Goal: Task Accomplishment & Management: Complete application form

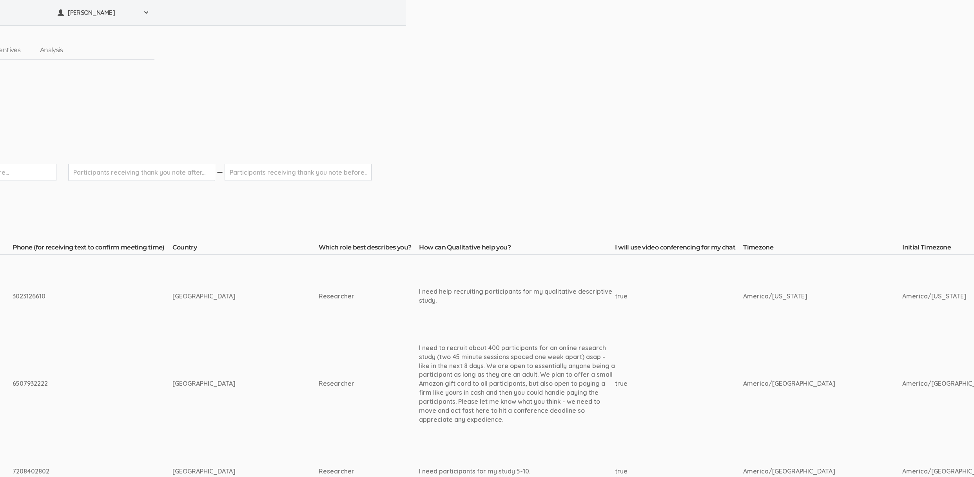
scroll to position [0, 224]
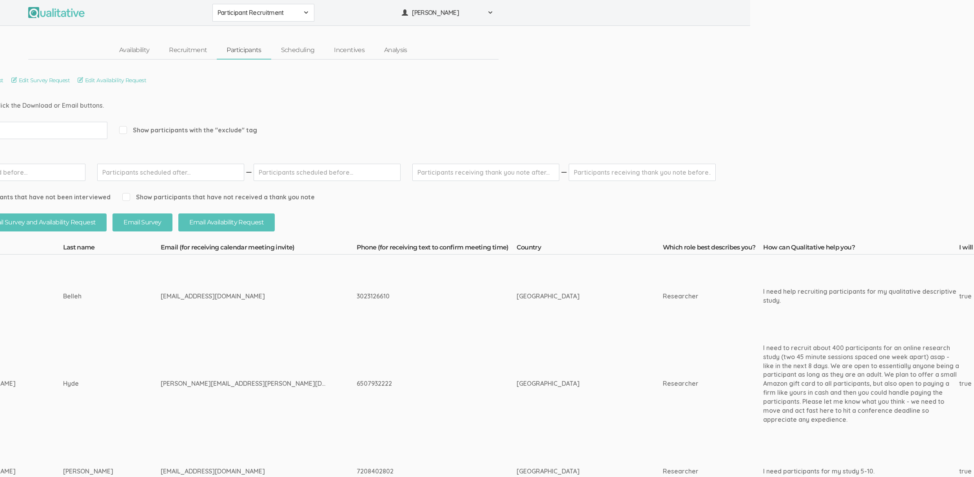
click at [538, 407] on td "[GEOGRAPHIC_DATA]" at bounding box center [589, 384] width 146 height 92
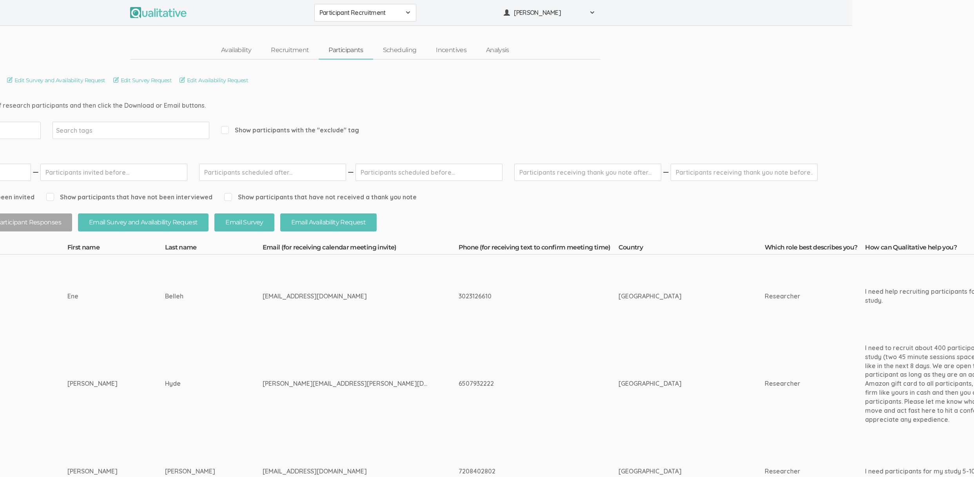
scroll to position [0, 0]
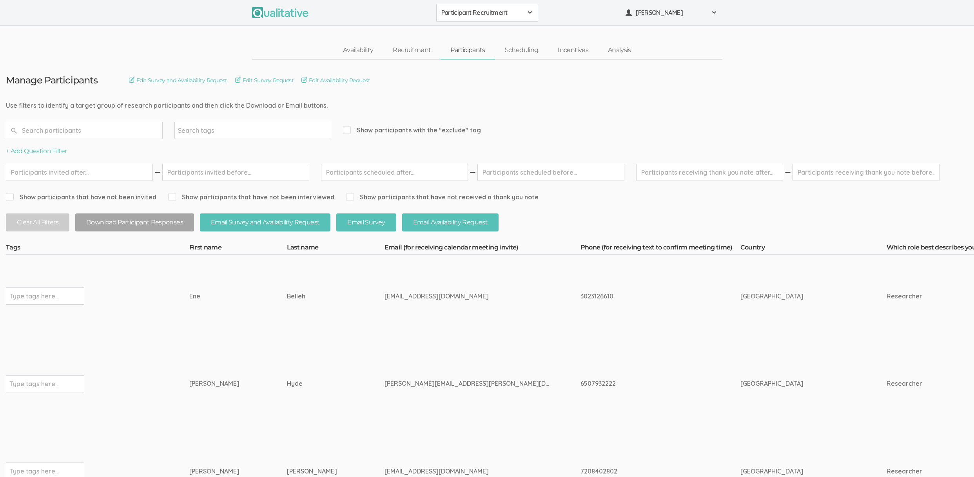
click at [287, 334] on td "Belleh" at bounding box center [336, 296] width 98 height 83
drag, startPoint x: 263, startPoint y: 301, endPoint x: 173, endPoint y: 297, distance: 90.2
copy tr "Type tags here... Ene Belleh"
click at [287, 326] on td "Belleh" at bounding box center [336, 296] width 98 height 83
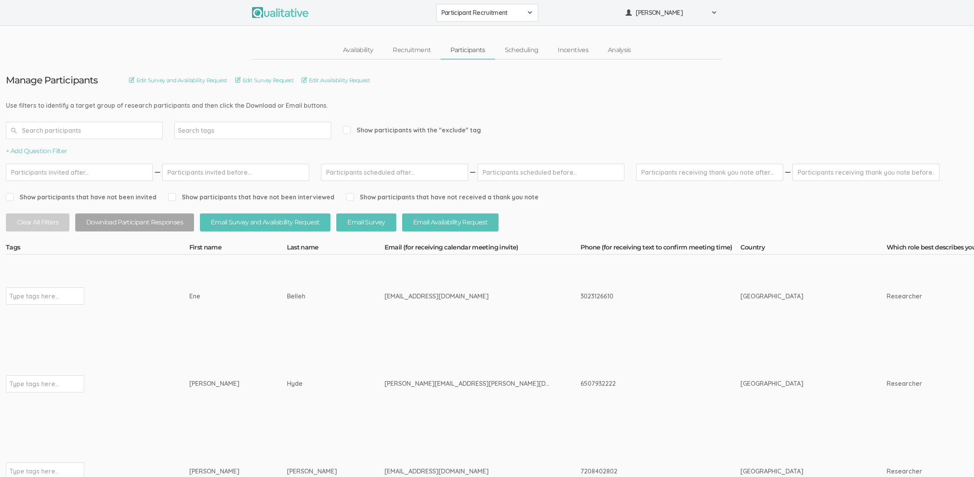
click at [384, 299] on div "eneb1212@yahoo.com" at bounding box center [467, 296] width 167 height 9
click at [384, 297] on div "eneb1212@yahoo.com" at bounding box center [467, 296] width 167 height 9
copy tr "eneb1212@yahoo.com"
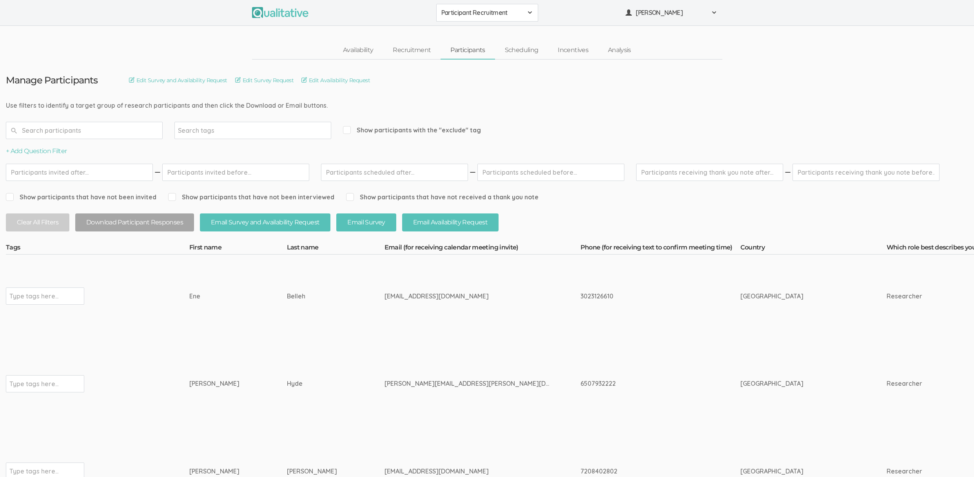
click at [412, 302] on td "eneb1212@yahoo.com" at bounding box center [482, 296] width 196 height 83
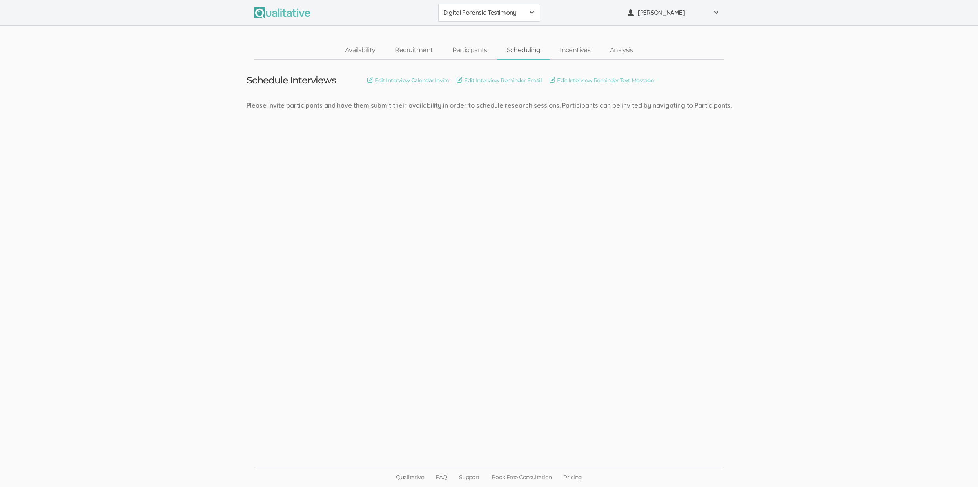
click at [181, 150] on ui-view "Schedule Interviews Edit Interview Calendar Invite Edit Interview Reminder Emai…" at bounding box center [489, 244] width 978 height 368
click at [508, 10] on span "Digital Forensic Testimony" at bounding box center [484, 12] width 82 height 9
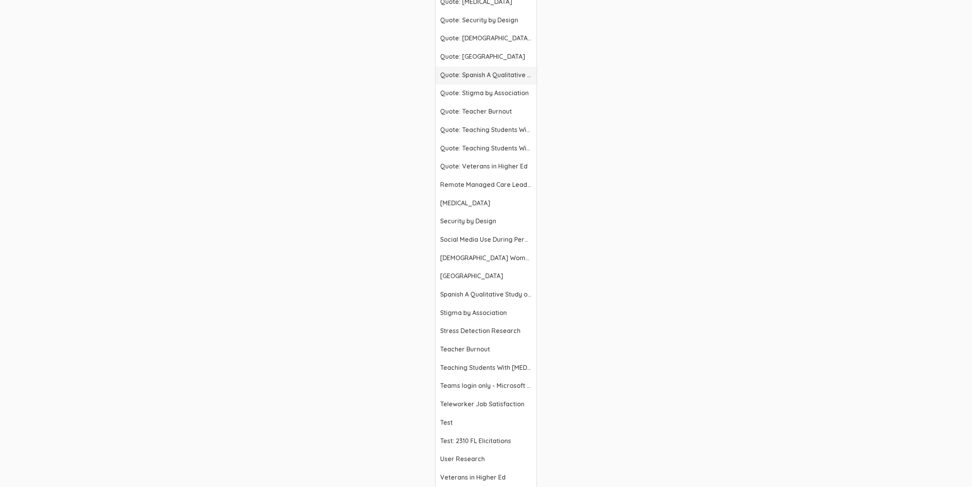
scroll to position [2299, 0]
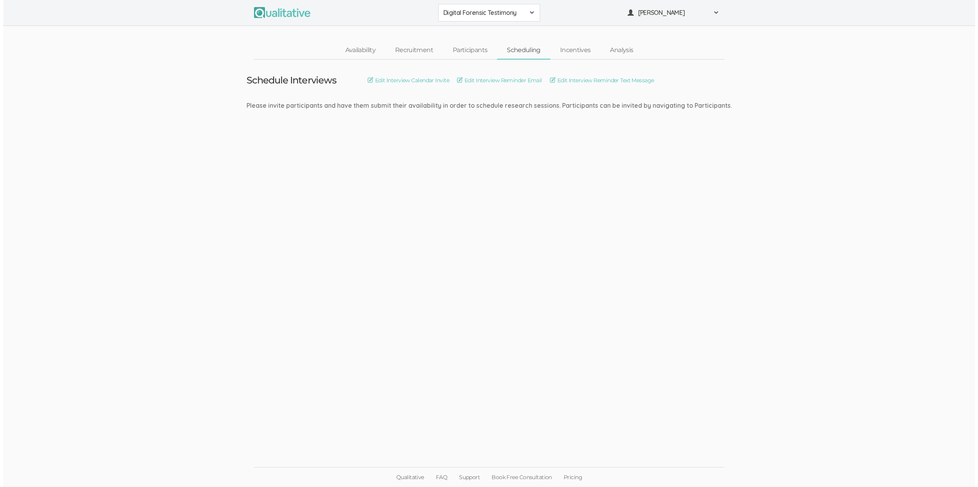
scroll to position [0, 0]
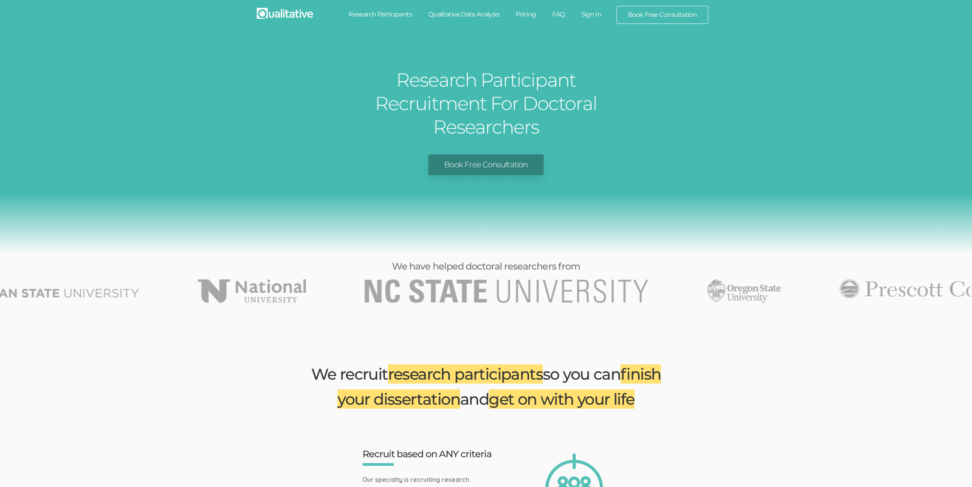
click at [383, 14] on link "Research Participants" at bounding box center [380, 14] width 80 height 17
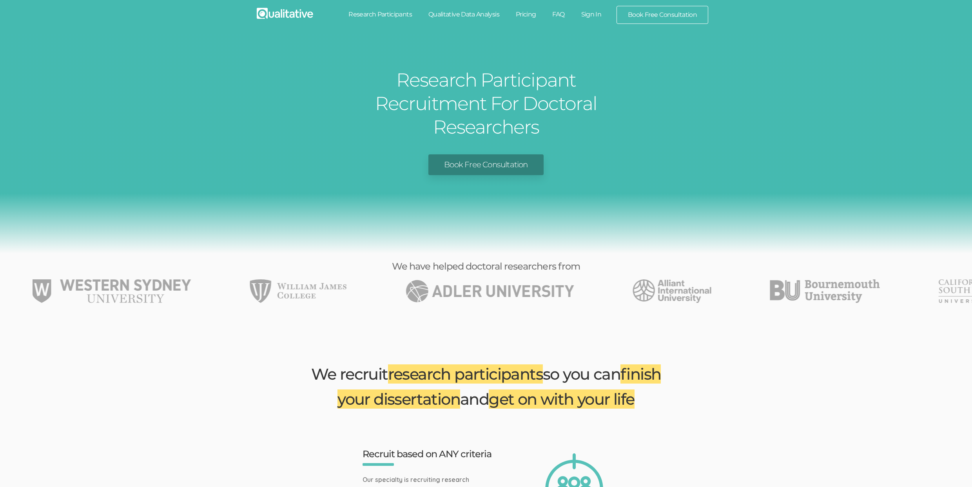
click at [398, 14] on link "Research Participants" at bounding box center [380, 14] width 80 height 17
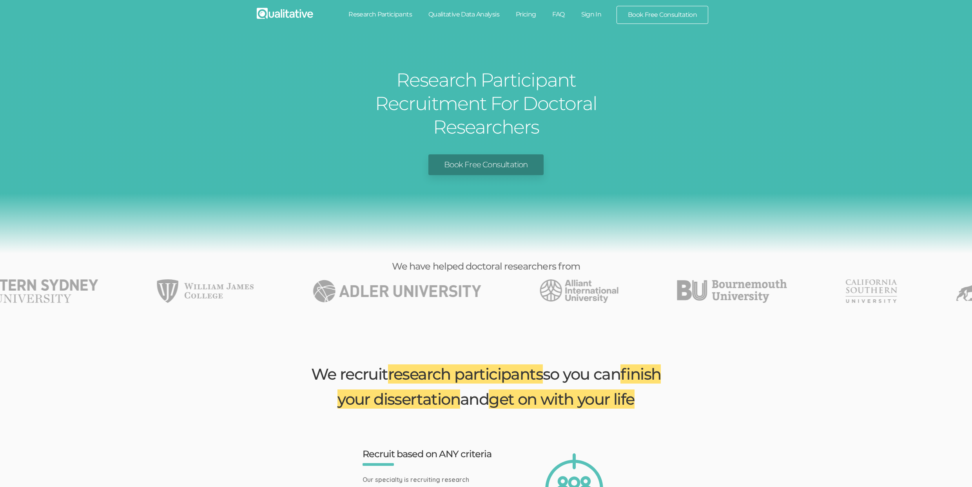
click at [111, 74] on div "Research Participant Recruitment For Doctoral Researchers Book Free Consultation" at bounding box center [486, 143] width 972 height 221
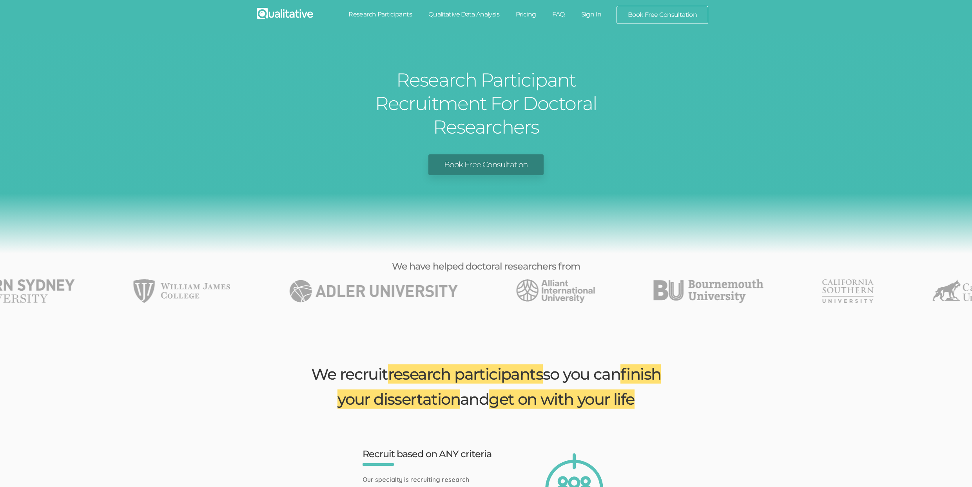
click at [107, 154] on div "Book Free Consultation" at bounding box center [486, 164] width 960 height 21
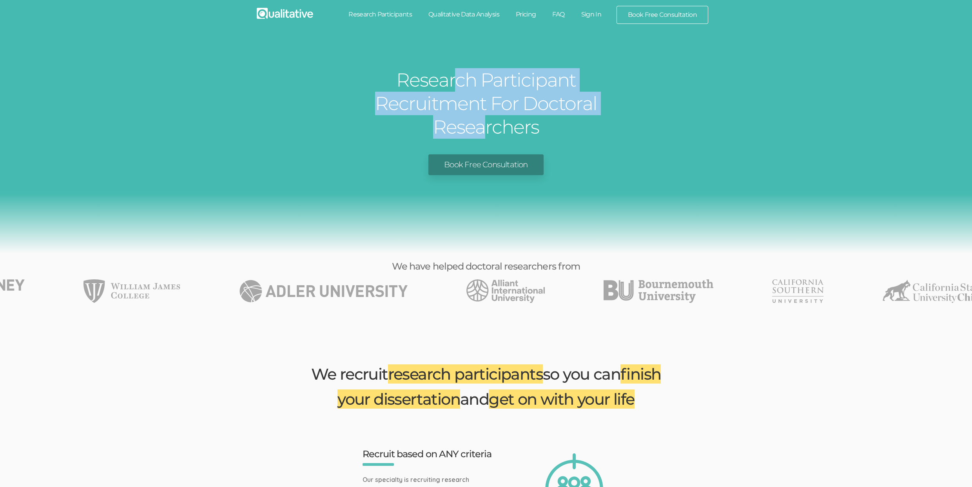
drag, startPoint x: 536, startPoint y: 106, endPoint x: 396, endPoint y: 74, distance: 144.2
click at [396, 75] on h1 "Research Participant Recruitment For Doctoral Researchers" at bounding box center [486, 103] width 294 height 71
click at [396, 74] on h1 "Research Participant Recruitment For Doctoral Researchers" at bounding box center [486, 103] width 294 height 71
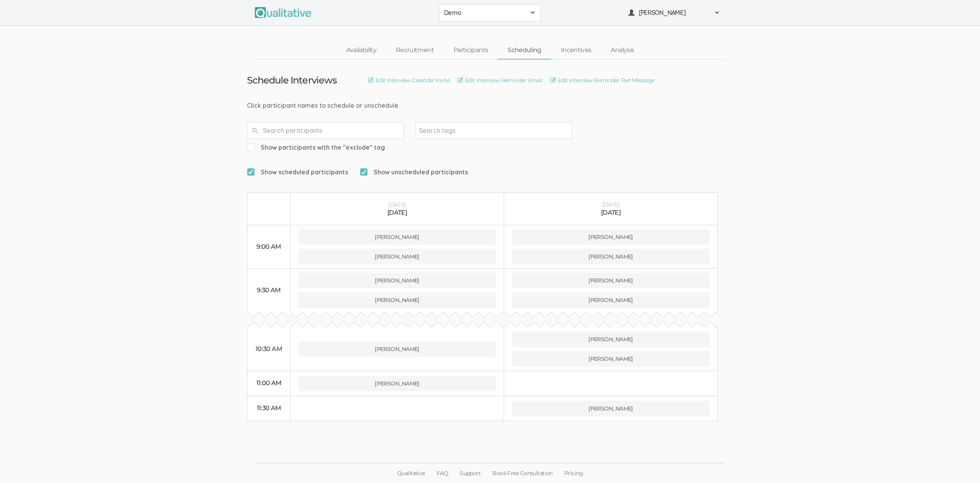
click at [496, 17] on button "Demo" at bounding box center [490, 13] width 102 height 18
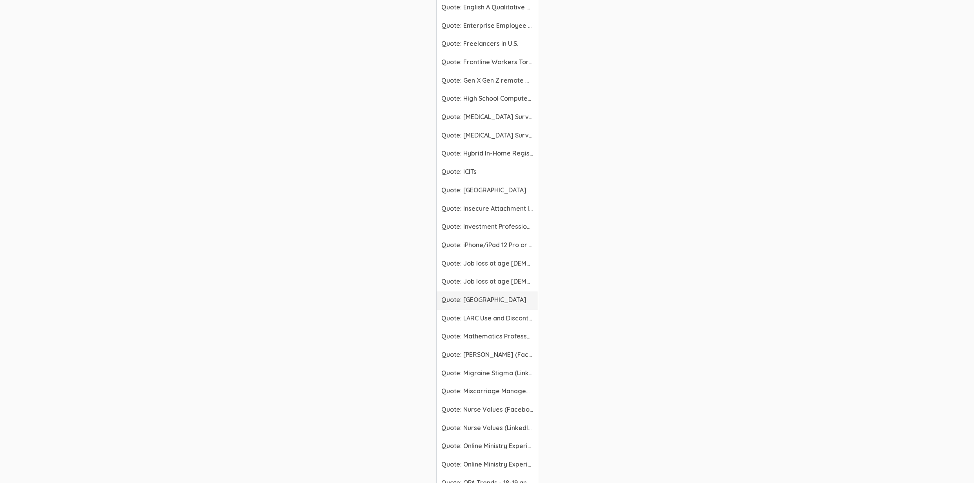
scroll to position [1608, 0]
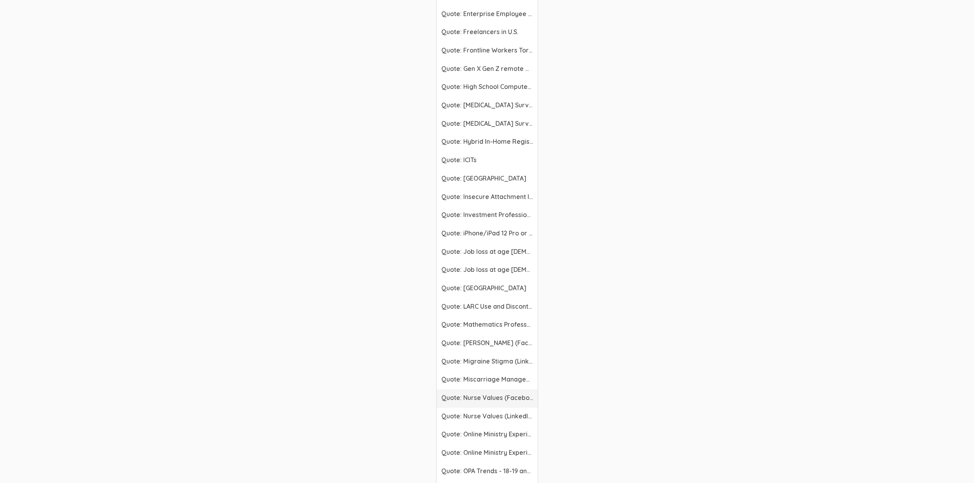
click at [516, 399] on span "Quote: Nurse Values (Facebook)" at bounding box center [487, 397] width 92 height 9
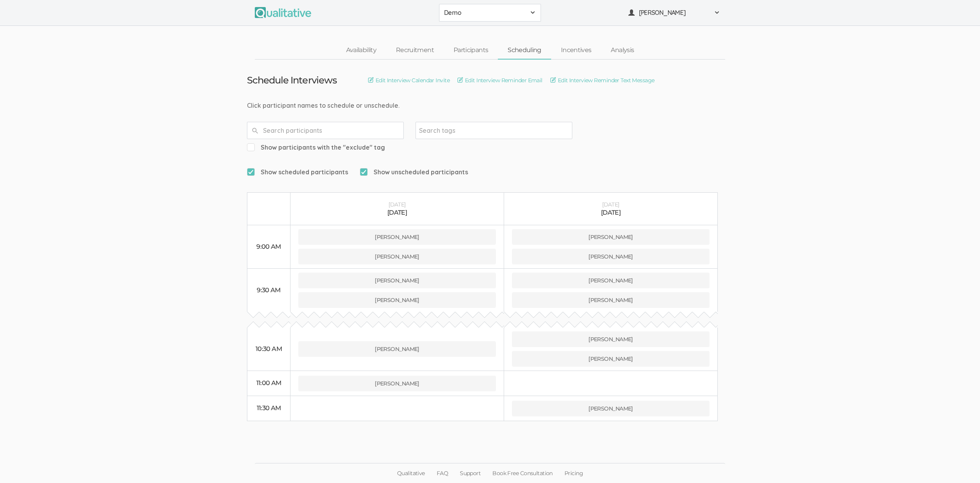
click at [457, 9] on span "Demo" at bounding box center [485, 12] width 82 height 9
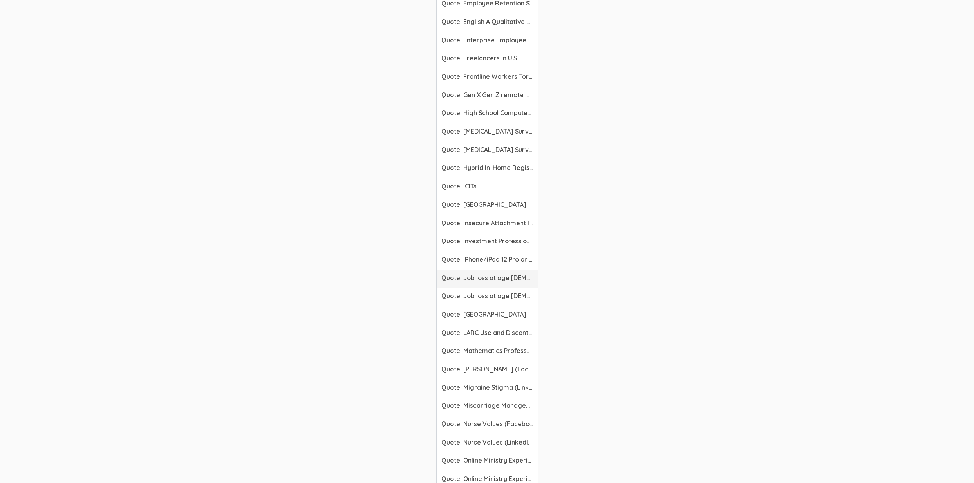
scroll to position [1583, 0]
click at [507, 443] on span "Quote: Nurse Values (LinkedIn)" at bounding box center [487, 441] width 92 height 9
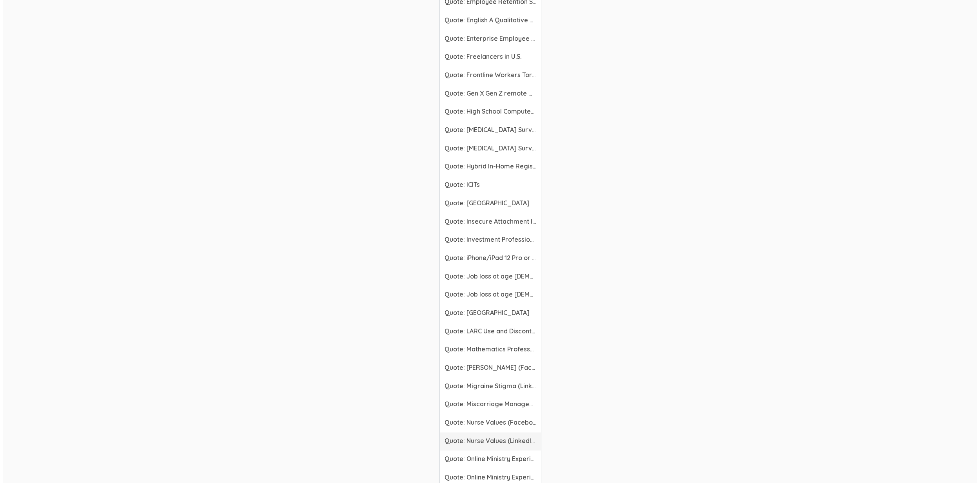
scroll to position [0, 0]
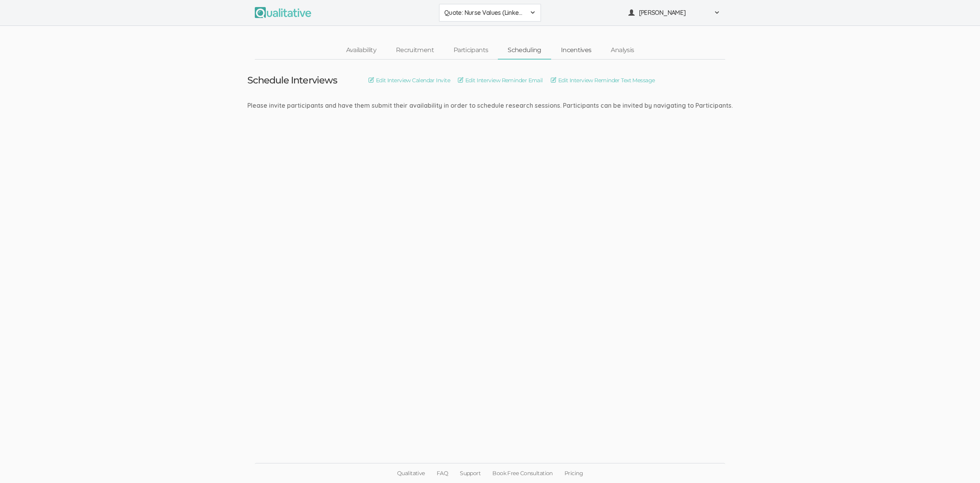
click at [579, 47] on link "Incentives" at bounding box center [576, 50] width 50 height 17
click at [463, 82] on link "Set Incentive" at bounding box center [459, 80] width 40 height 9
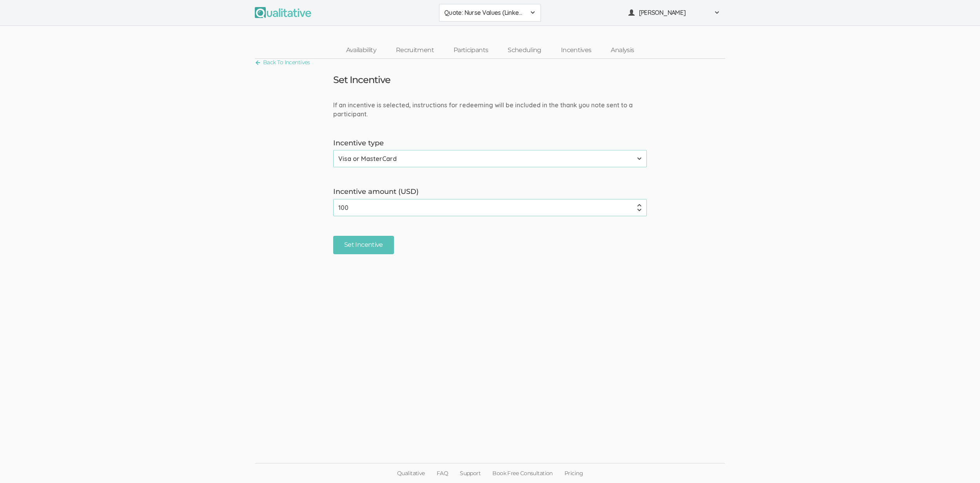
click at [240, 250] on form "If an incentive is selected, instructions for redeeming will be included in the…" at bounding box center [490, 178] width 980 height 154
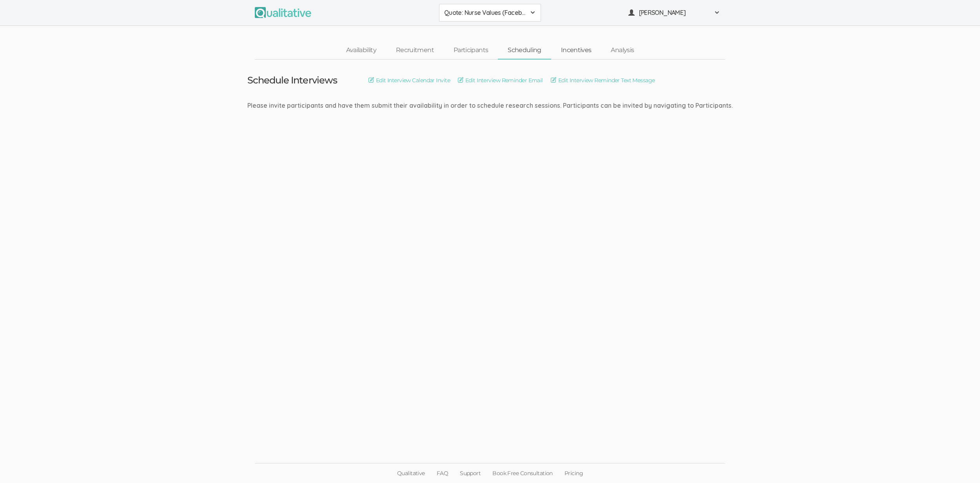
click at [577, 50] on link "Incentives" at bounding box center [576, 50] width 50 height 17
click at [457, 82] on link "Set Incentive" at bounding box center [459, 80] width 40 height 9
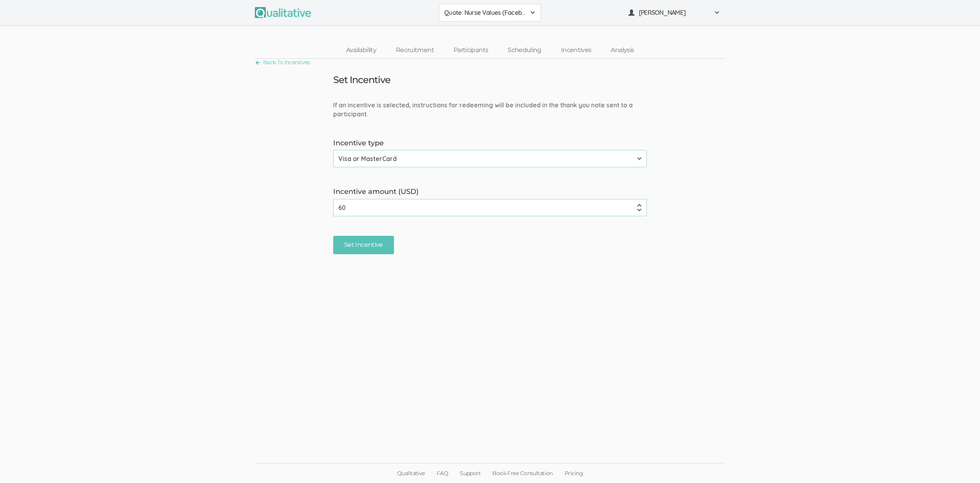
click at [237, 253] on form "If an incentive is selected, instructions for redeeming will be included in the…" at bounding box center [490, 178] width 980 height 154
drag, startPoint x: 476, startPoint y: 254, endPoint x: 461, endPoint y: 243, distance: 19.0
click at [469, 248] on ui-view "Back To Incentives Set Incentive If an incentive is selected, instructions for …" at bounding box center [490, 241] width 980 height 365
click at [362, 51] on link "Availability" at bounding box center [361, 50] width 50 height 17
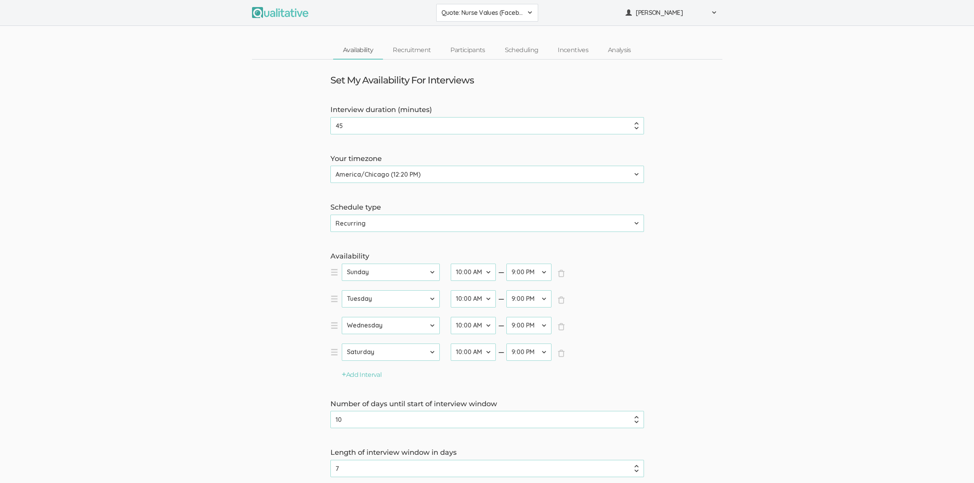
click at [239, 107] on form "Interview duration (minutes) 45 (success) Your timezone Etc/GMT-14 (7:20 AM) Pa…" at bounding box center [487, 313] width 974 height 416
drag, startPoint x: 335, startPoint y: 81, endPoint x: 448, endPoint y: 81, distance: 112.1
click at [448, 81] on h3 "Set My Availability For Interviews" at bounding box center [401, 80] width 143 height 10
drag, startPoint x: 460, startPoint y: 80, endPoint x: 341, endPoint y: 78, distance: 119.1
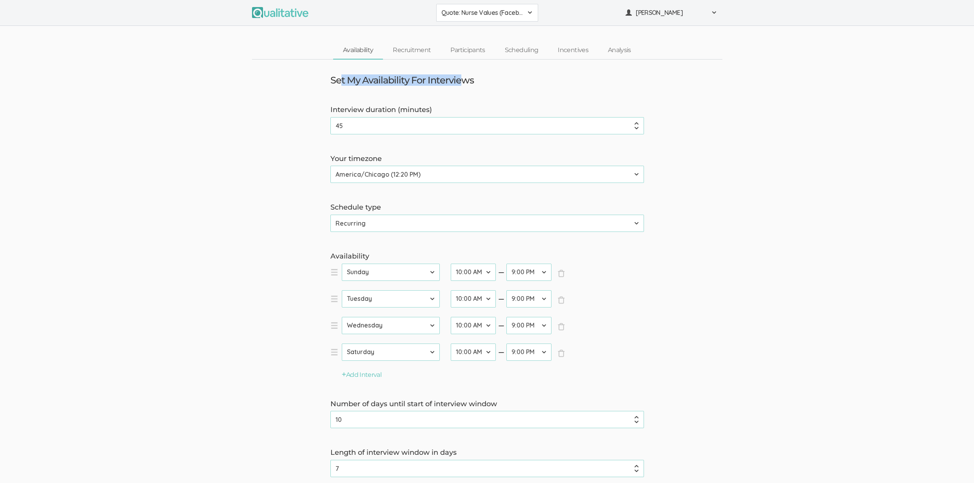
click at [341, 78] on h3 "Set My Availability For Interviews" at bounding box center [401, 80] width 143 height 10
drag, startPoint x: 337, startPoint y: 80, endPoint x: 451, endPoint y: 82, distance: 113.3
click at [451, 82] on h3 "Set My Availability For Interviews" at bounding box center [401, 80] width 143 height 10
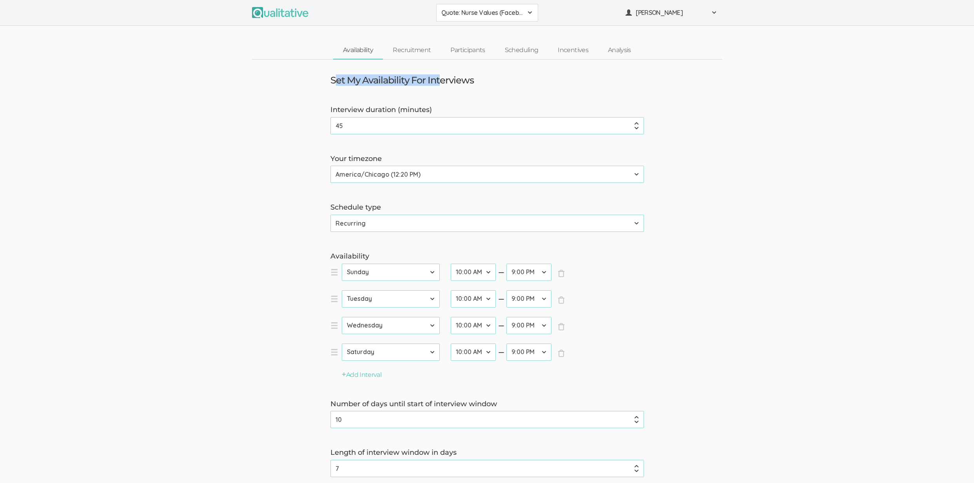
drag, startPoint x: 336, startPoint y: 79, endPoint x: 440, endPoint y: 78, distance: 104.2
click at [440, 78] on h3 "Set My Availability For Interviews" at bounding box center [401, 80] width 143 height 10
drag, startPoint x: 333, startPoint y: 80, endPoint x: 388, endPoint y: 109, distance: 63.1
click at [388, 112] on ui-view "Set My Availability For Interviews Interview duration (minutes) 45 (success) Yo…" at bounding box center [487, 293] width 974 height 466
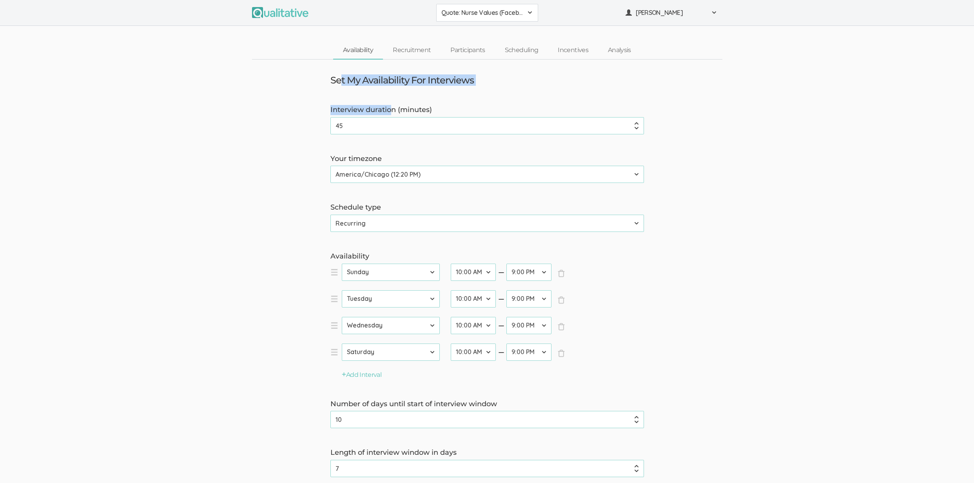
drag, startPoint x: 390, startPoint y: 110, endPoint x: 341, endPoint y: 78, distance: 58.5
click at [341, 78] on ui-view "Set My Availability For Interviews Interview duration (minutes) 45 (success) Yo…" at bounding box center [487, 293] width 974 height 466
click at [341, 78] on h3 "Set My Availability For Interviews" at bounding box center [401, 80] width 143 height 10
drag, startPoint x: 341, startPoint y: 76, endPoint x: 419, endPoint y: 109, distance: 85.1
click at [419, 109] on ui-view "Set My Availability For Interviews Interview duration (minutes) 45 (success) Yo…" at bounding box center [487, 293] width 974 height 466
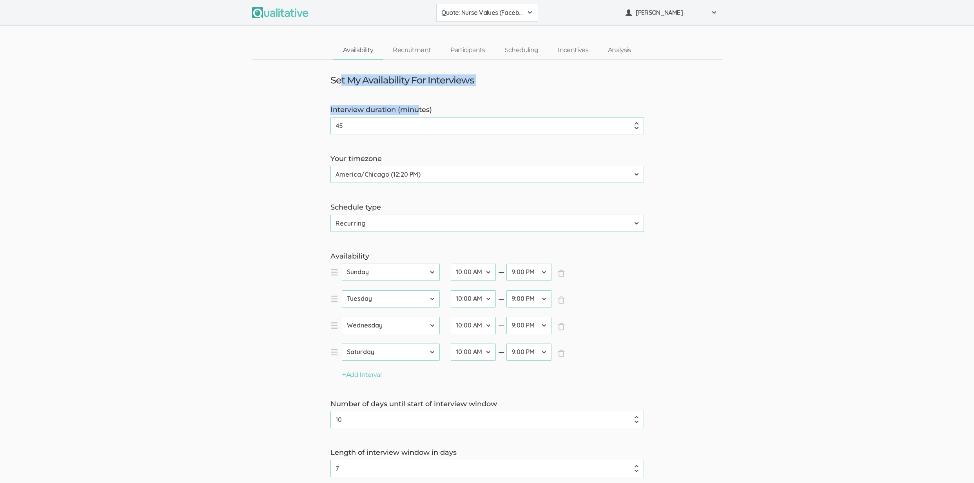
click at [419, 109] on label "Interview duration (minutes)" at bounding box center [486, 110] width 313 height 10
click at [419, 117] on input "45" at bounding box center [486, 125] width 313 height 17
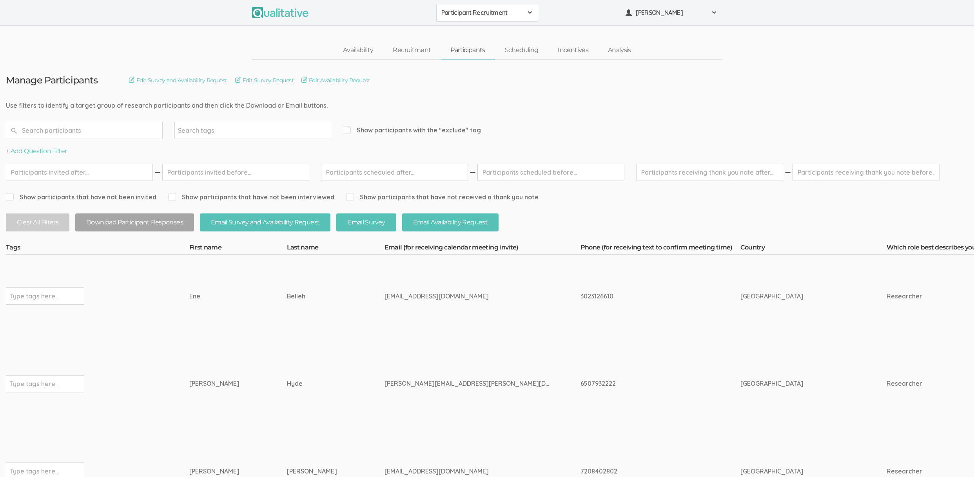
click at [474, 18] on button "Participant Recruitment" at bounding box center [487, 13] width 102 height 18
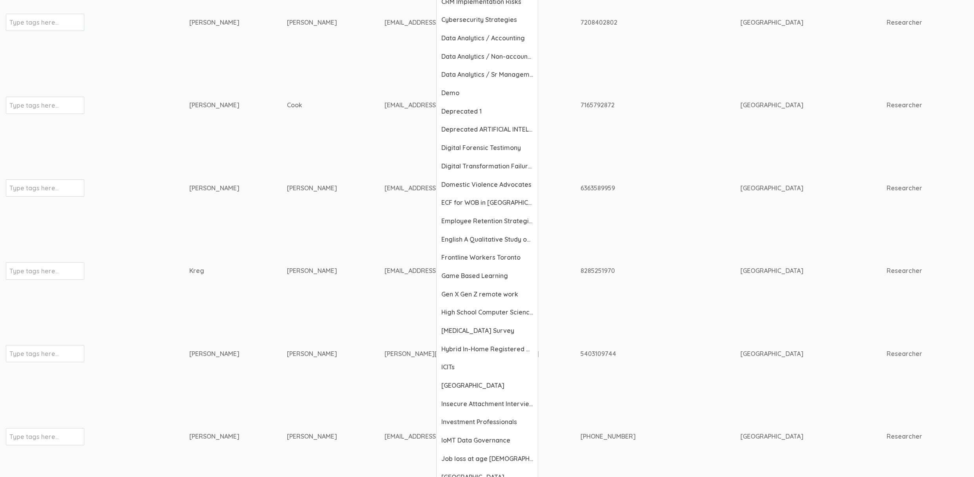
scroll to position [454, 0]
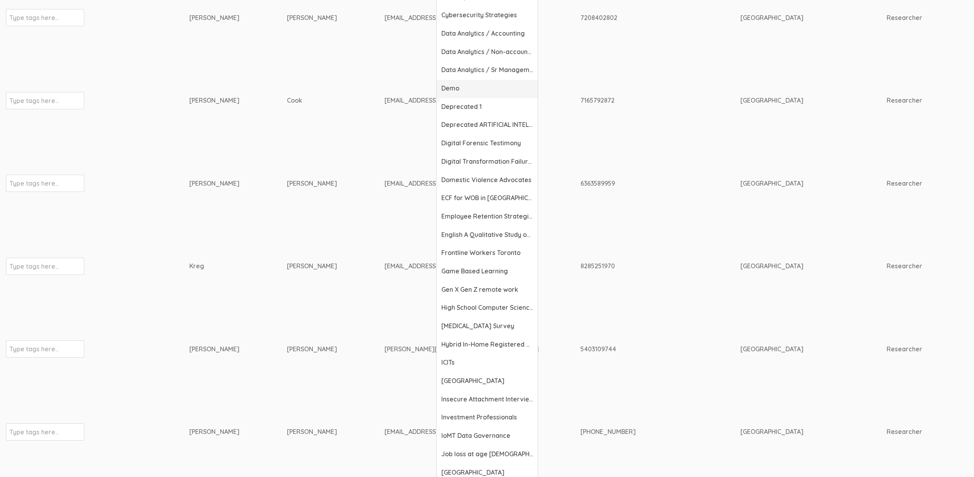
click at [460, 93] on span "Demo" at bounding box center [487, 88] width 92 height 9
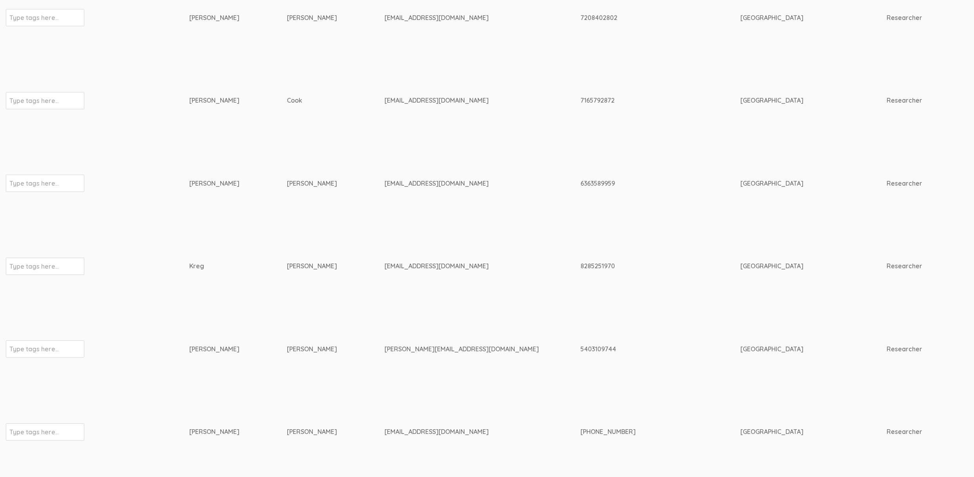
click at [287, 161] on td "Bishop" at bounding box center [336, 183] width 98 height 83
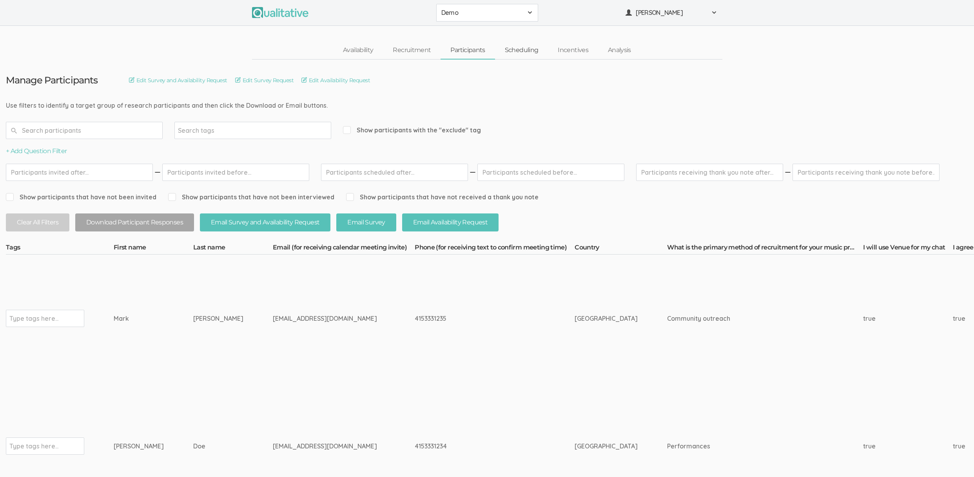
click at [514, 45] on link "Scheduling" at bounding box center [521, 50] width 53 height 17
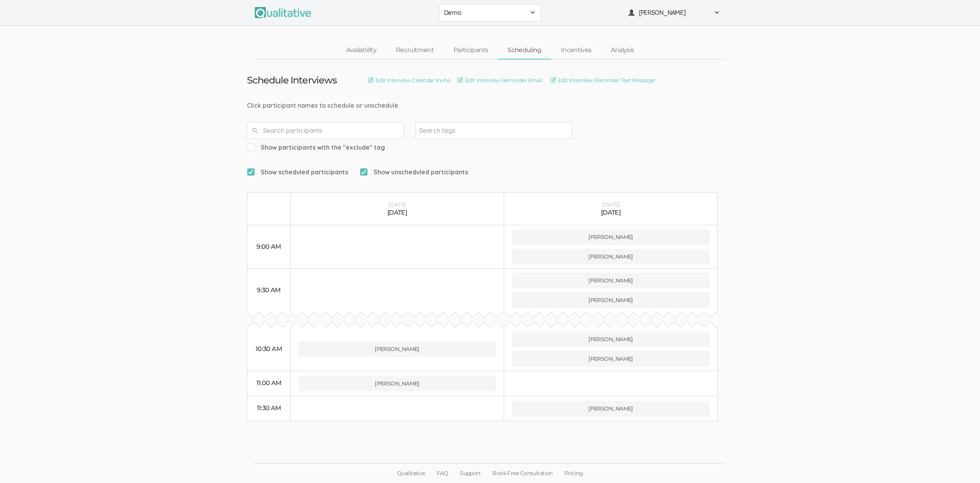
click at [175, 158] on ui-view "Schedule Interviews Edit Interview Calendar Invite Edit Interview Reminder Emai…" at bounding box center [490, 242] width 980 height 364
click at [422, 48] on link "Recruitment" at bounding box center [415, 50] width 58 height 17
click at [172, 197] on ui-view "Schedule Interviews Edit Interview Calendar Invite Edit Interview Reminder Emai…" at bounding box center [490, 242] width 980 height 364
click at [358, 52] on link "Availability" at bounding box center [361, 50] width 50 height 17
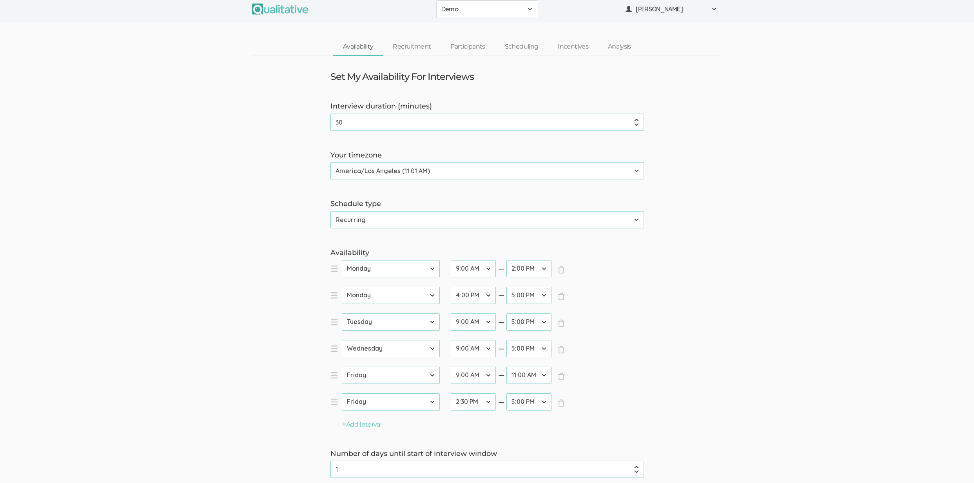
scroll to position [4, 0]
click at [178, 181] on form "Interview duration (minutes) 30 (success) Your timezone Etc/GMT-14 (8:01 AM) Pa…" at bounding box center [487, 335] width 974 height 469
click at [460, 45] on link "Participants" at bounding box center [467, 46] width 54 height 17
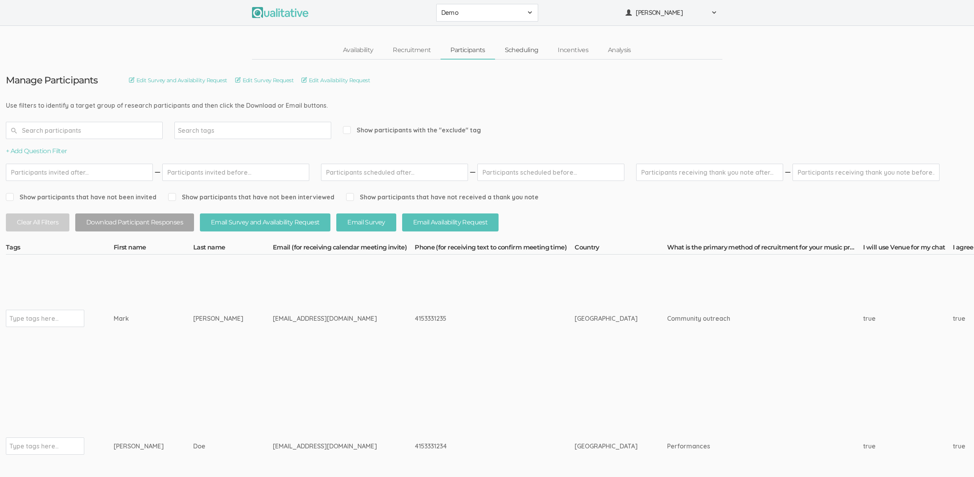
click at [521, 53] on link "Scheduling" at bounding box center [521, 50] width 53 height 17
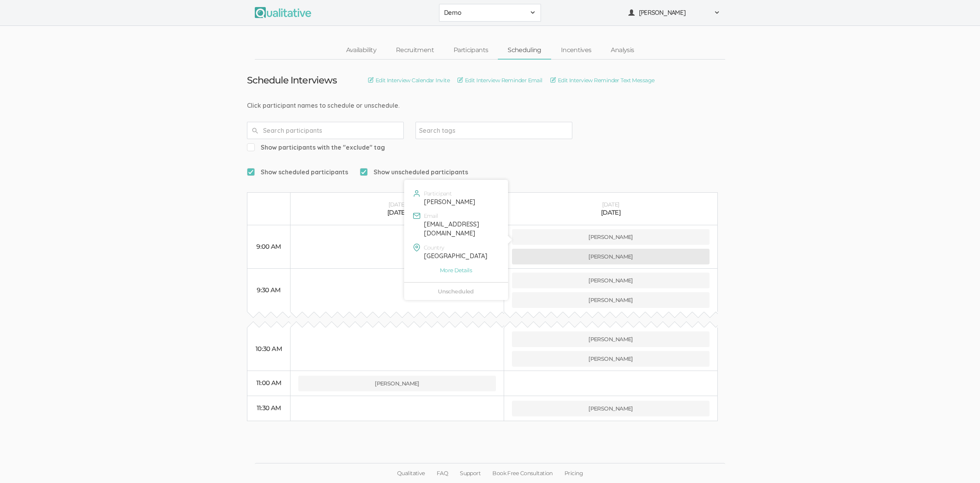
click at [602, 249] on button "[PERSON_NAME]" at bounding box center [610, 257] width 197 height 16
click at [657, 249] on button "[PERSON_NAME]" at bounding box center [610, 257] width 197 height 16
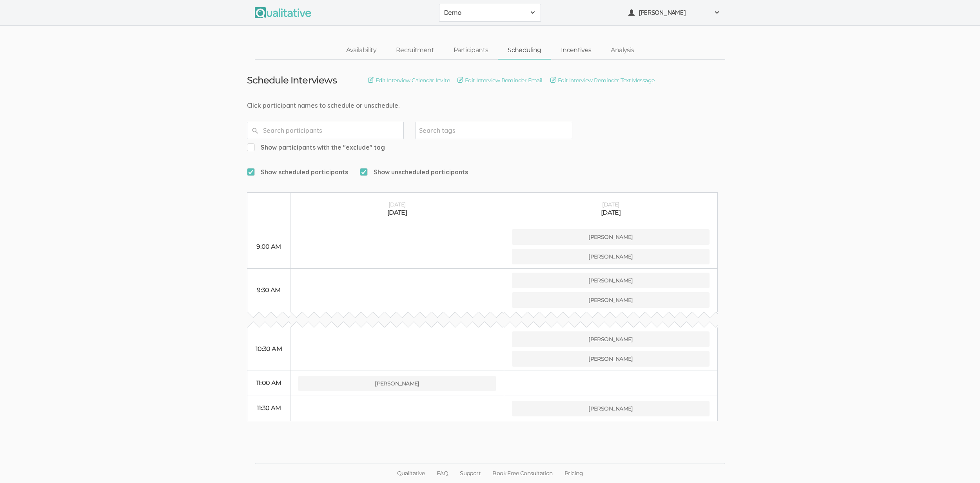
click at [577, 51] on link "Incentives" at bounding box center [576, 50] width 50 height 17
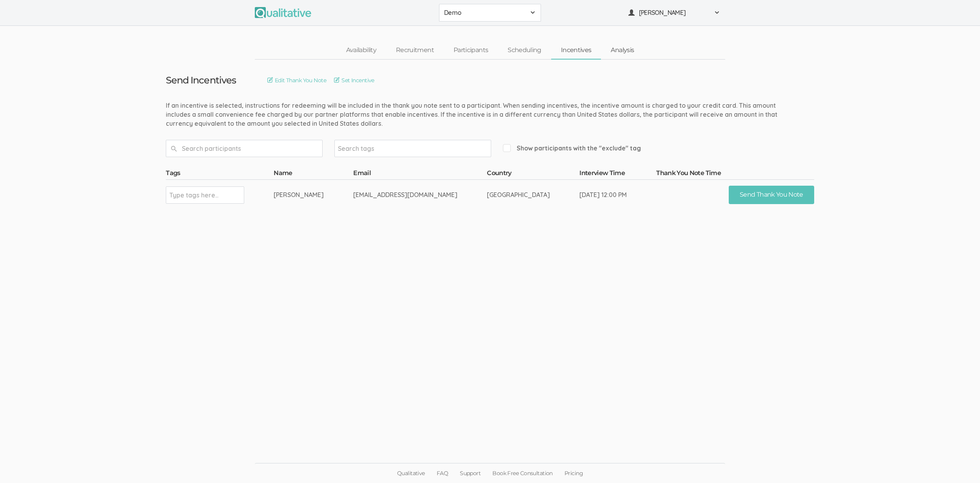
click at [620, 53] on link "Analysis" at bounding box center [622, 50] width 43 height 17
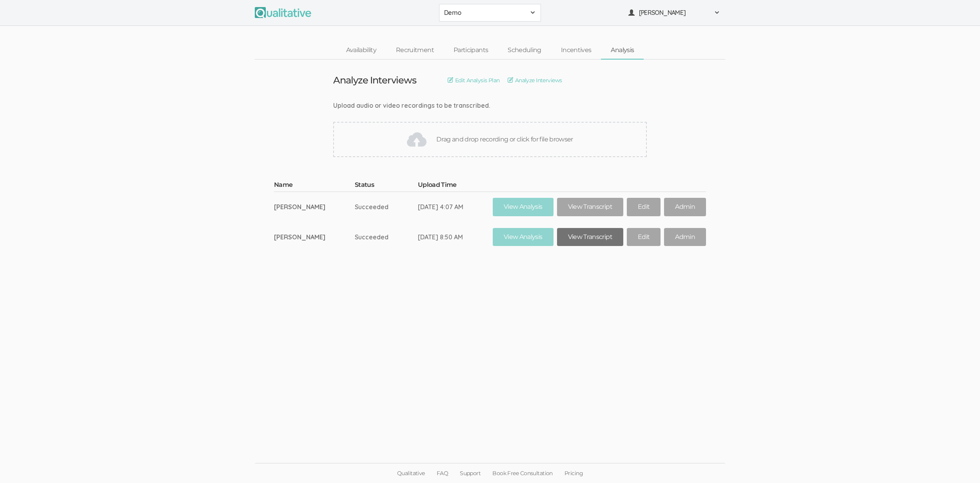
click at [586, 235] on link "View Transcript" at bounding box center [590, 237] width 66 height 18
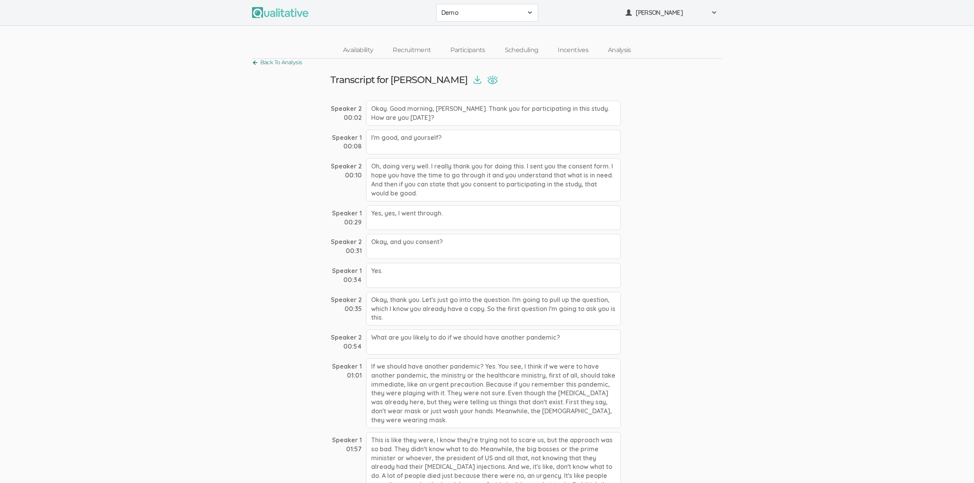
click at [288, 58] on link "Back To Analysis" at bounding box center [277, 62] width 50 height 11
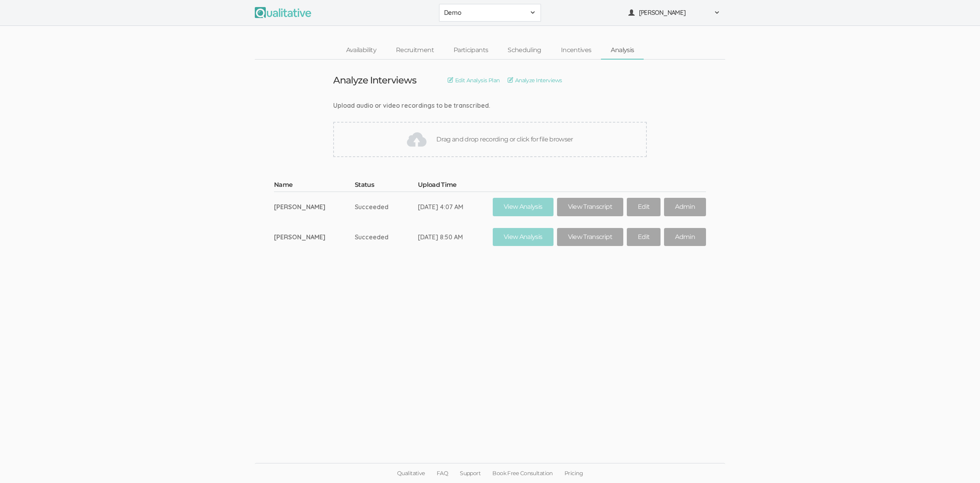
click at [494, 14] on span "Demo" at bounding box center [485, 12] width 82 height 9
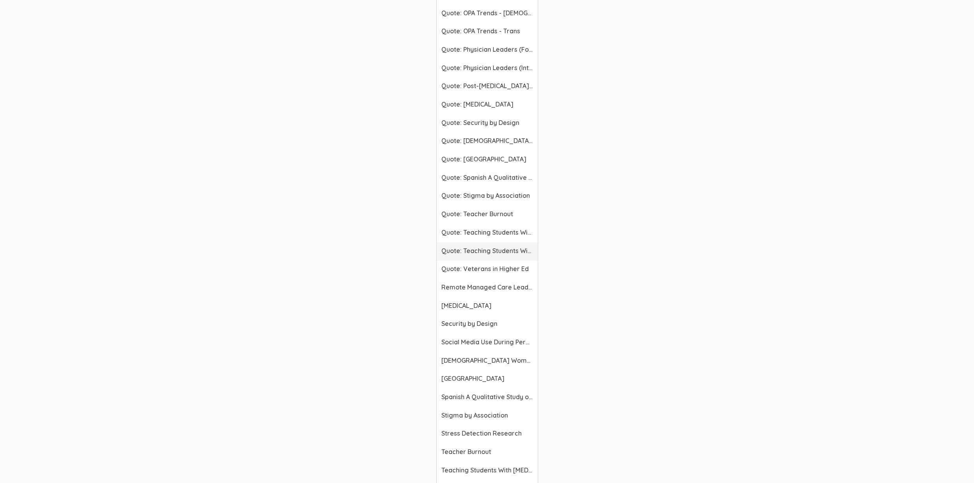
scroll to position [2140, 0]
click at [501, 308] on span "[MEDICAL_DATA]" at bounding box center [487, 305] width 92 height 9
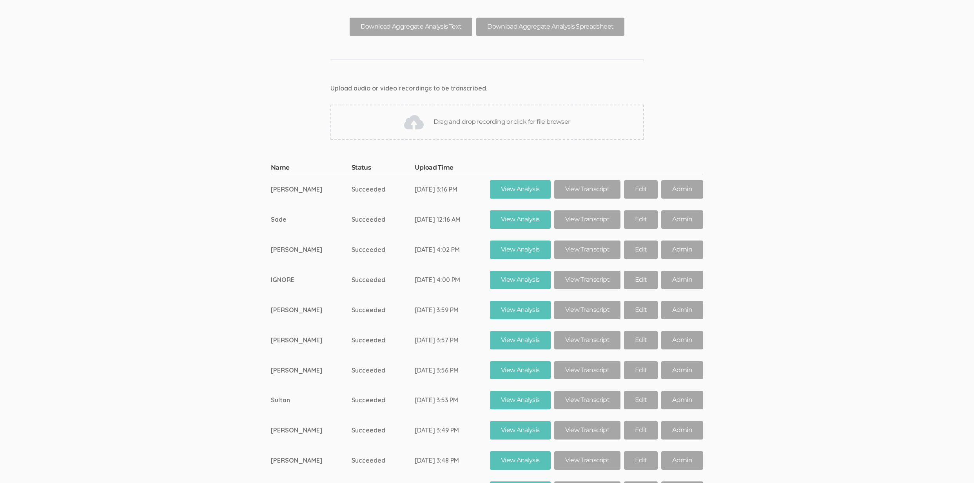
scroll to position [10769, 0]
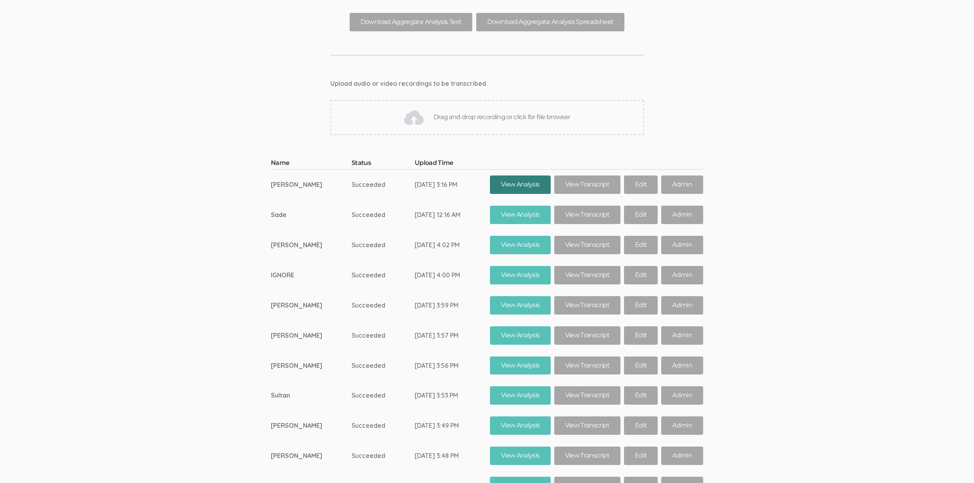
click at [513, 176] on link "View Analysis" at bounding box center [520, 185] width 61 height 18
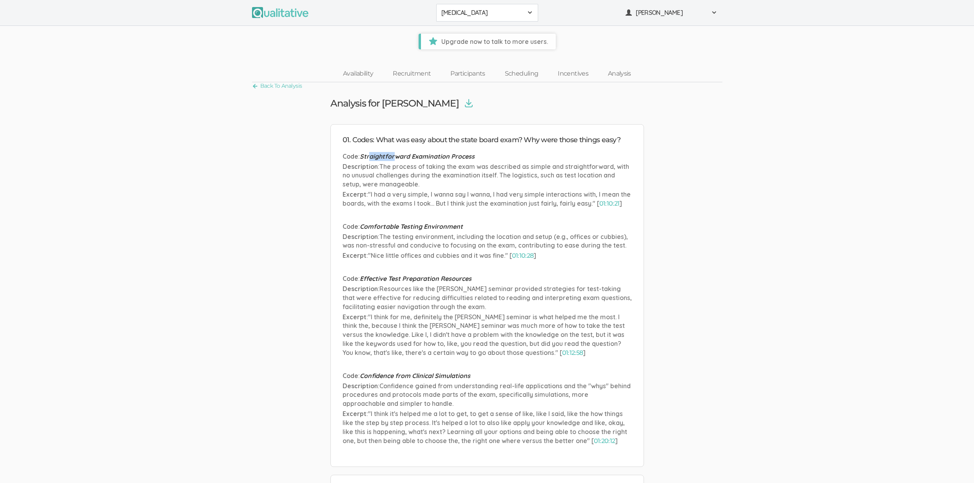
drag, startPoint x: 369, startPoint y: 156, endPoint x: 396, endPoint y: 156, distance: 27.0
click at [396, 156] on span "Straightforward Examination Process" at bounding box center [417, 156] width 115 height 8
drag, startPoint x: 357, startPoint y: 170, endPoint x: 380, endPoint y: 172, distance: 23.2
click at [380, 172] on p "Description : The process of taking the exam was described as simple and straig…" at bounding box center [486, 175] width 289 height 27
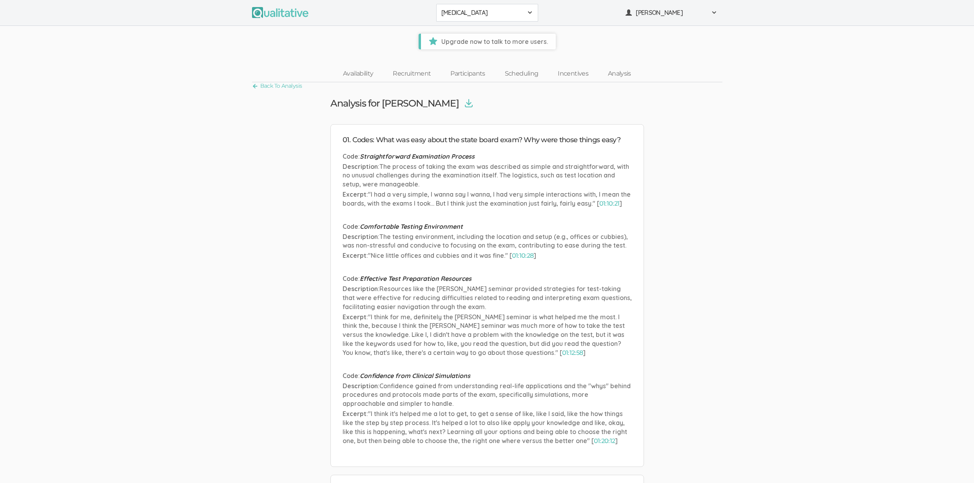
click at [382, 172] on span "The process of taking the exam was described as simple and straightforward, wit…" at bounding box center [485, 176] width 286 height 26
drag, startPoint x: 363, startPoint y: 193, endPoint x: 399, endPoint y: 199, distance: 36.2
click at [399, 199] on p "Excerpt : "I had a very simple, I wanna say I wanna, I had very simple interact…" at bounding box center [486, 199] width 289 height 18
click at [400, 201] on span ""I had a very simple, I wanna say I wanna, I had very simple interactions with,…" at bounding box center [486, 198] width 288 height 17
click at [615, 202] on link "01:10:21" at bounding box center [609, 203] width 20 height 7
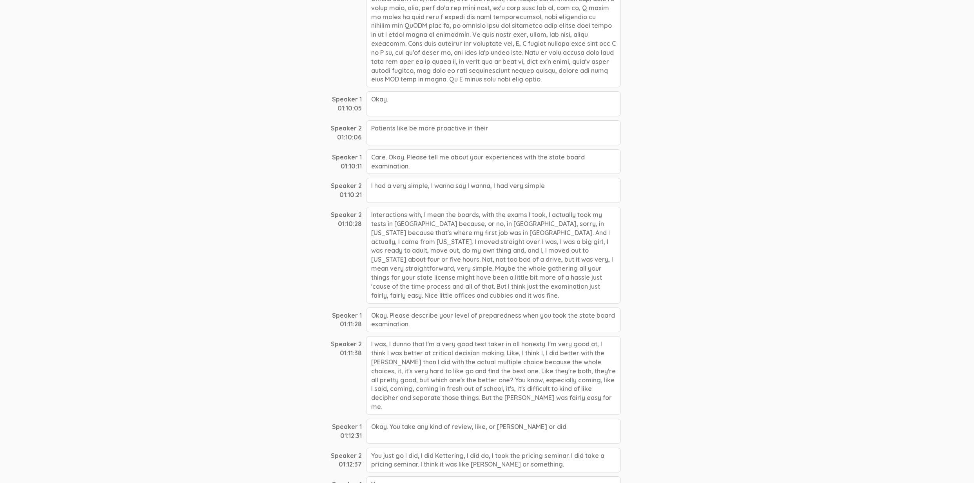
scroll to position [8493, 0]
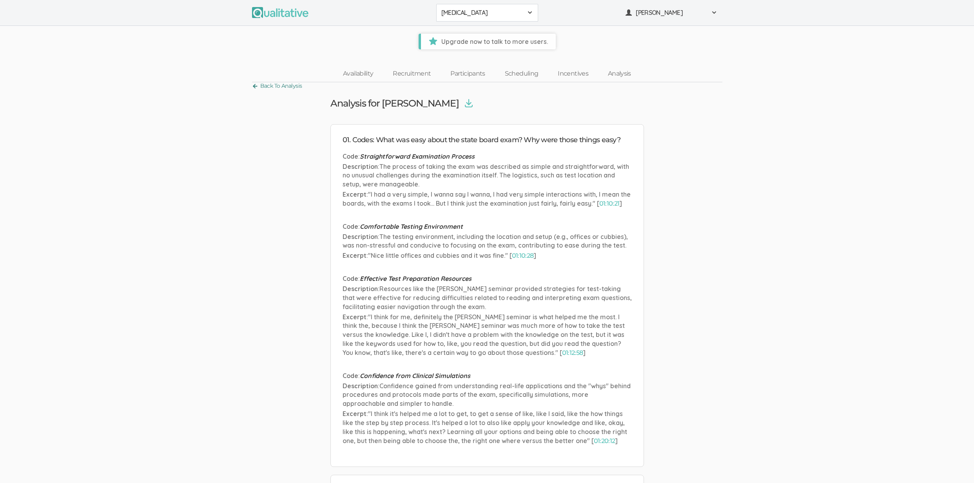
drag, startPoint x: 284, startPoint y: 86, endPoint x: 297, endPoint y: 97, distance: 16.7
click at [284, 86] on link "Back To Analysis" at bounding box center [277, 86] width 50 height 11
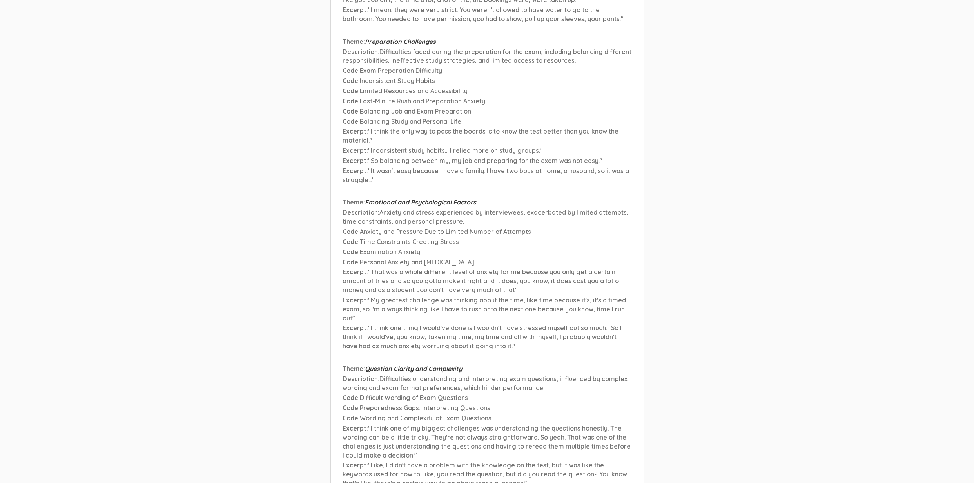
scroll to position [10187, 0]
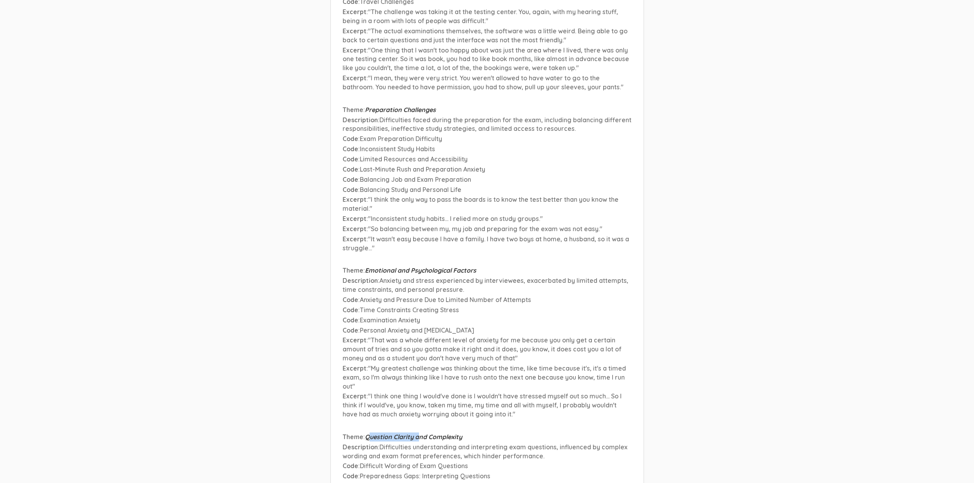
drag, startPoint x: 371, startPoint y: 353, endPoint x: 419, endPoint y: 353, distance: 48.2
click at [419, 433] on span "Question Clarity and Complexity" at bounding box center [413, 437] width 97 height 8
drag, startPoint x: 410, startPoint y: 370, endPoint x: 417, endPoint y: 372, distance: 7.3
click at [417, 443] on p "Description : Difficulties understanding and interpreting exam questions, influ…" at bounding box center [486, 452] width 289 height 18
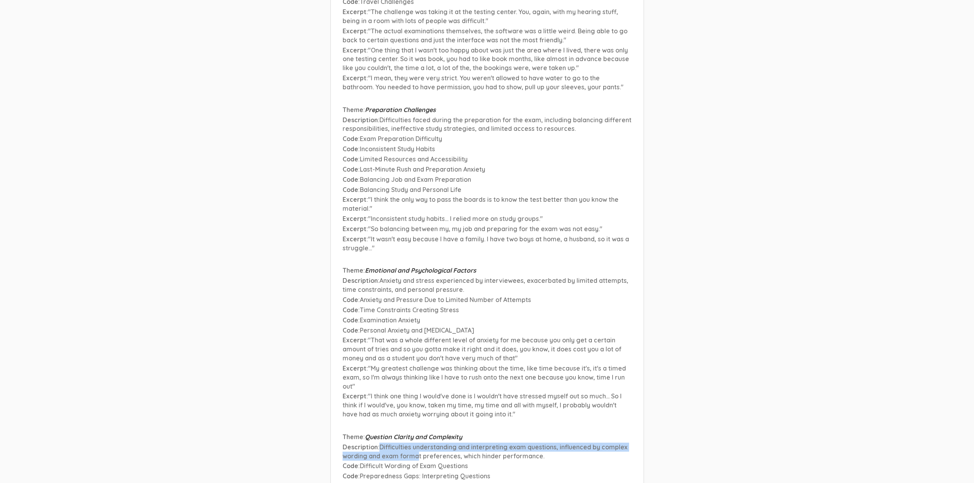
click at [417, 443] on span "Difficulties understanding and interpreting exam questions, influenced by compl…" at bounding box center [484, 451] width 285 height 17
drag, startPoint x: 366, startPoint y: 382, endPoint x: 379, endPoint y: 408, distance: 28.2
click at [359, 472] on p "Code : Preparedness Gaps: Interpreting Questions" at bounding box center [486, 476] width 289 height 9
drag, startPoint x: 351, startPoint y: 382, endPoint x: 399, endPoint y: 403, distance: 52.1
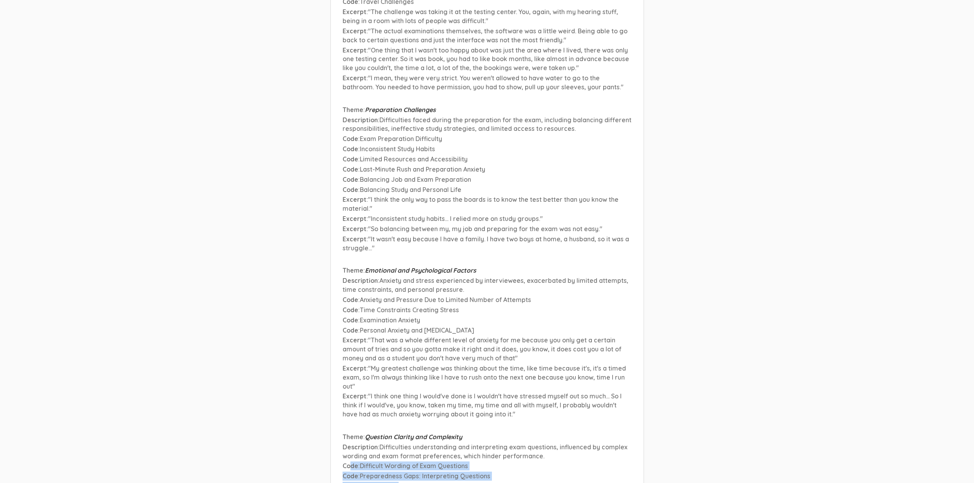
click at [399, 482] on span "Wording and Complexity of Exam Questions" at bounding box center [426, 486] width 132 height 8
drag, startPoint x: 368, startPoint y: 415, endPoint x: 426, endPoint y: 461, distance: 74.1
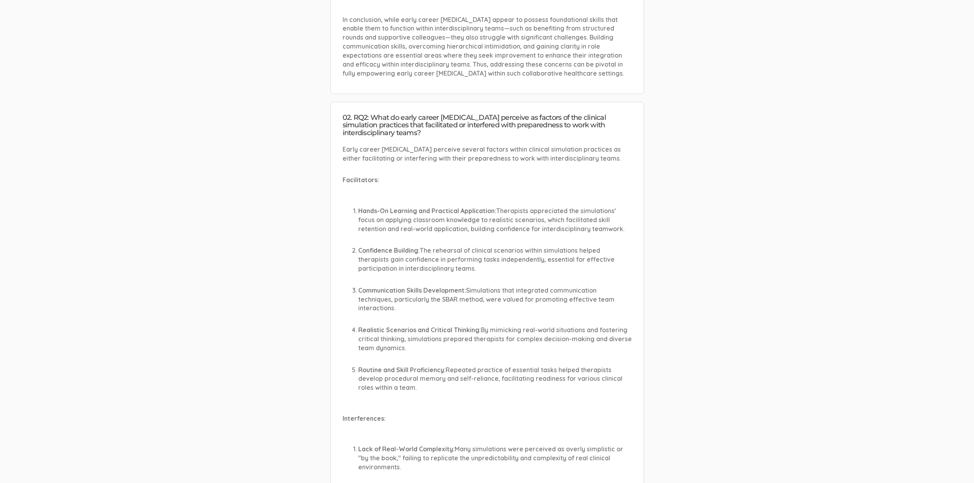
scroll to position [578, 0]
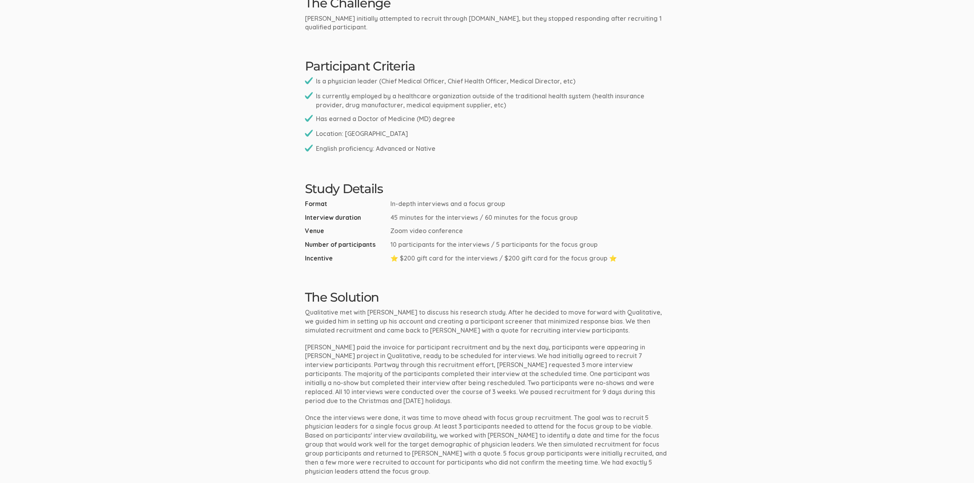
scroll to position [237, 0]
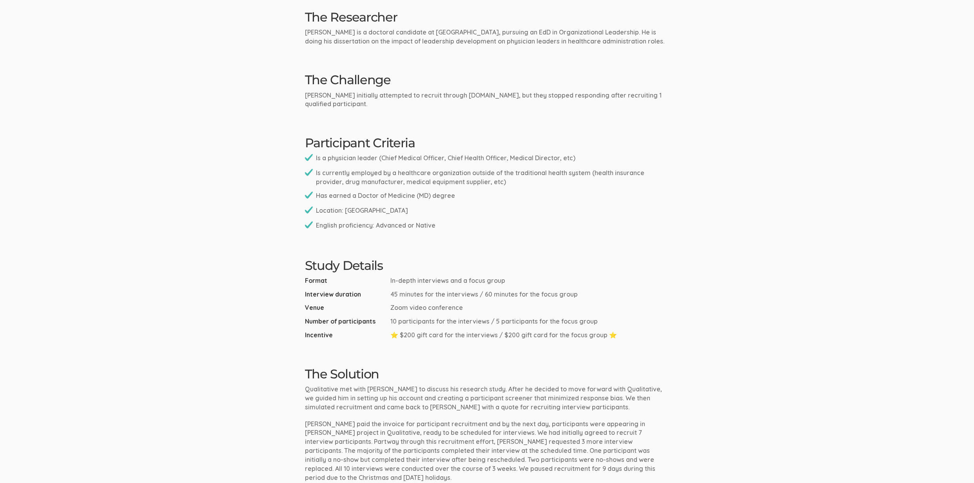
click at [546, 249] on ui-view "Case Study Growing A Career In Healthcare The Researcher Tyler is a doctoral ca…" at bounding box center [487, 360] width 974 height 1130
click at [259, 247] on ui-view "Case Study Growing A Career In Healthcare The Researcher Tyler is a doctoral ca…" at bounding box center [487, 360] width 974 height 1130
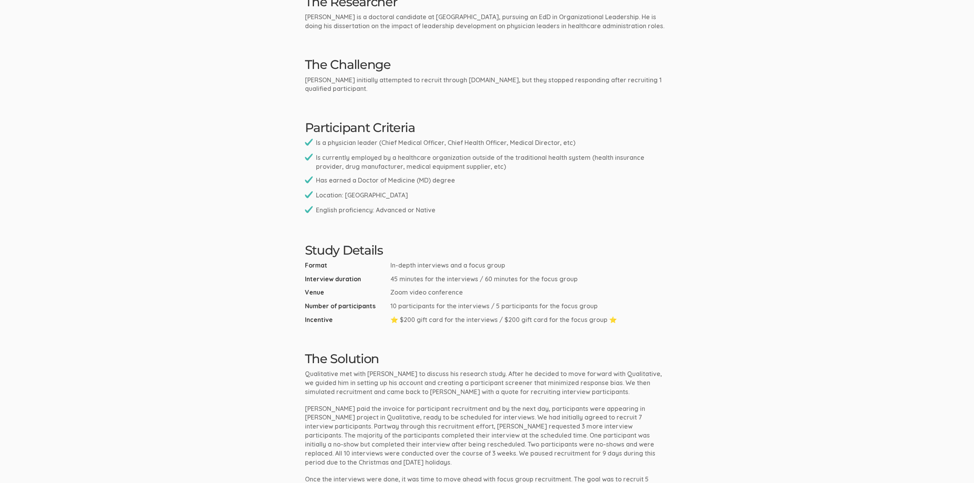
scroll to position [253, 0]
drag, startPoint x: 389, startPoint y: 306, endPoint x: 422, endPoint y: 317, distance: 35.4
click at [422, 317] on ul "Format In-depth interviews and a focus group Interview duration 45 minutes for …" at bounding box center [487, 292] width 364 height 63
click at [422, 317] on span "⭐ $200 gift card for the interviews / $200 gift card for the focus group ⭐" at bounding box center [503, 319] width 226 height 9
drag, startPoint x: 501, startPoint y: 303, endPoint x: 516, endPoint y: 320, distance: 22.7
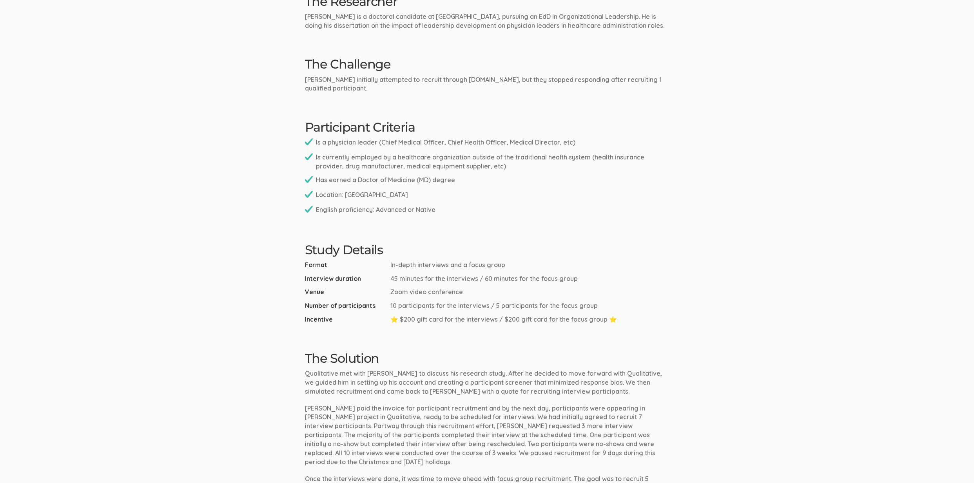
click at [516, 320] on ul "Format In-depth interviews and a focus group Interview duration 45 minutes for …" at bounding box center [487, 292] width 364 height 63
click at [517, 320] on span "⭐ $200 gift card for the interviews / $200 gift card for the focus group ⭐" at bounding box center [503, 319] width 226 height 9
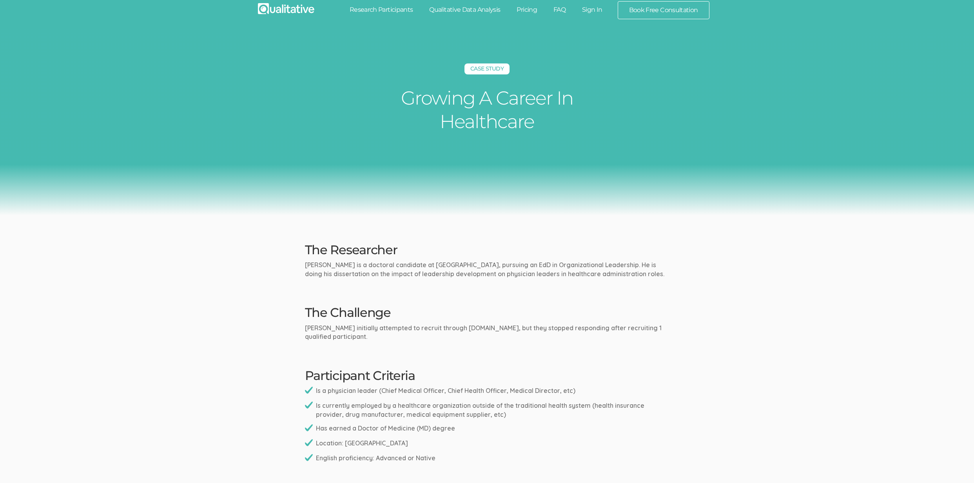
scroll to position [4, 0]
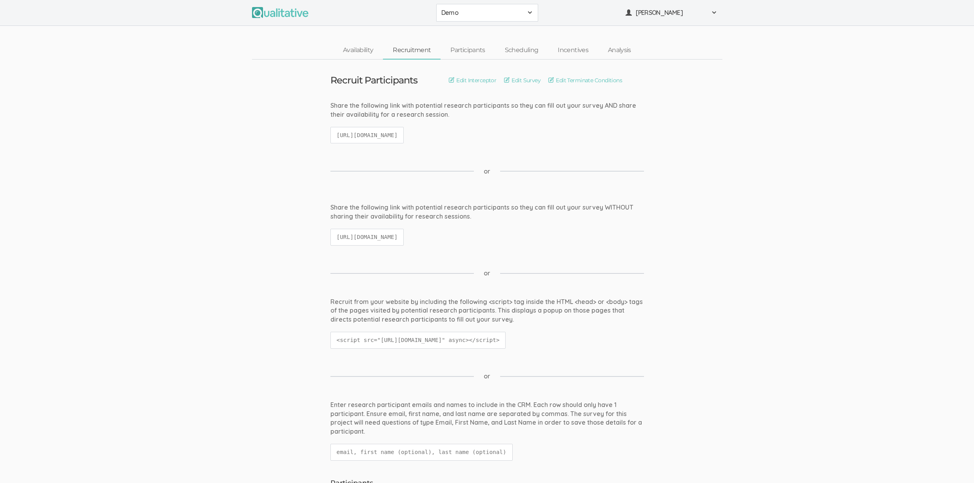
click at [376, 133] on code "[URL][DOMAIN_NAME]" at bounding box center [367, 135] width 74 height 17
copy ui-view "[URL][DOMAIN_NAME]"
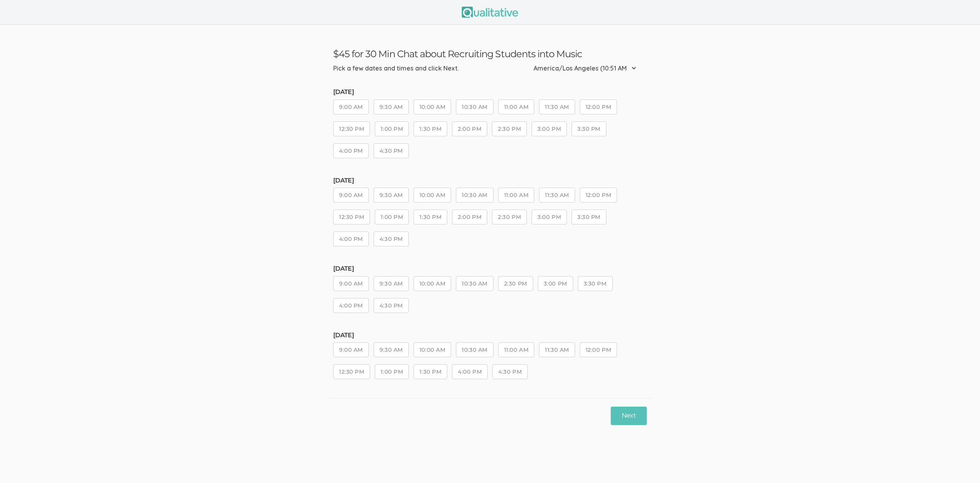
click at [404, 127] on button "1:00 PM" at bounding box center [392, 128] width 34 height 15
click at [472, 284] on button "10:30 AM" at bounding box center [474, 283] width 37 height 15
click at [630, 413] on button "Next" at bounding box center [629, 416] width 36 height 18
